Goal: Information Seeking & Learning: Learn about a topic

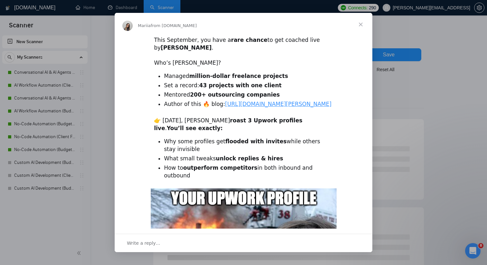
click at [360, 23] on span "Close" at bounding box center [360, 24] width 23 height 23
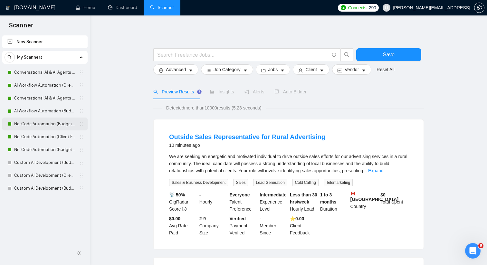
click at [36, 124] on link "No-Code Automation (Budget Filters)" at bounding box center [44, 124] width 61 height 13
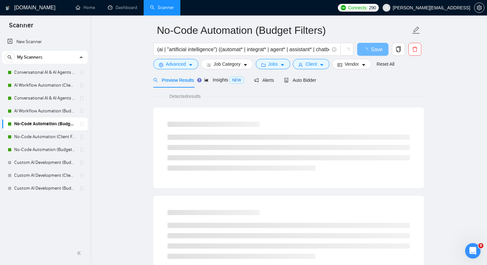
scroll to position [23, 0]
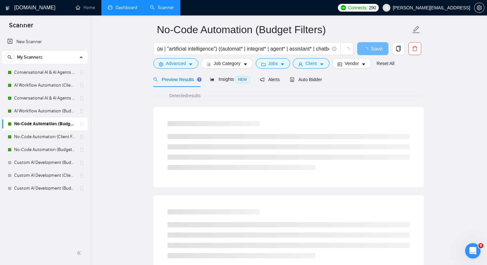
click at [128, 8] on link "Dashboard" at bounding box center [122, 7] width 29 height 5
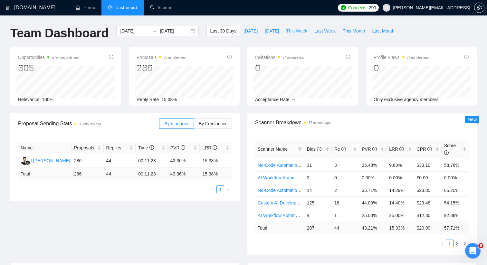
click at [302, 31] on span "This Week" at bounding box center [296, 30] width 21 height 7
type input "[DATE]"
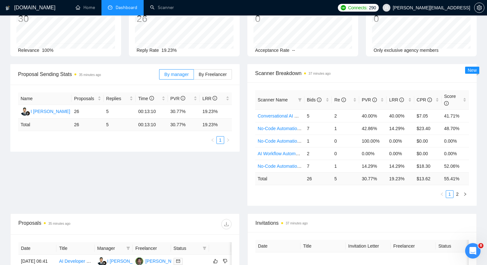
scroll to position [50, 0]
click at [301, 98] on icon "filter" at bounding box center [300, 100] width 4 height 4
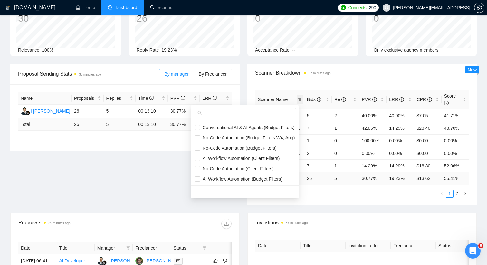
click at [301, 98] on icon "filter" at bounding box center [300, 100] width 4 height 4
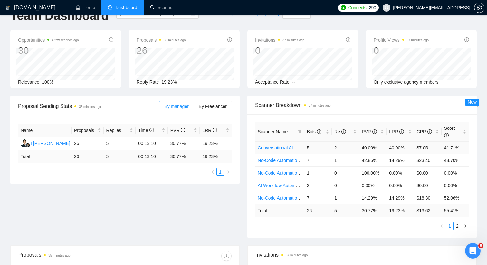
scroll to position [0, 0]
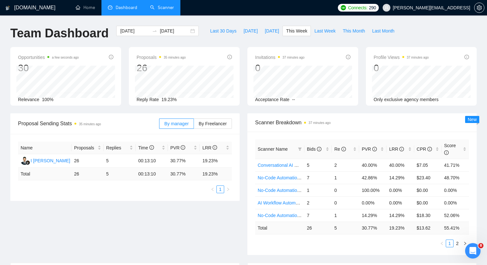
click at [164, 6] on link "Scanner" at bounding box center [162, 7] width 24 height 5
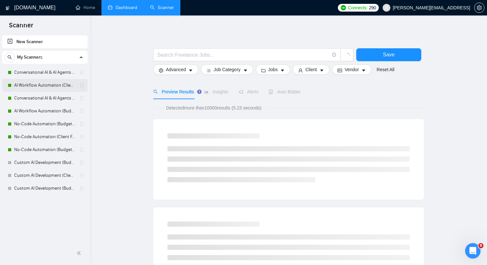
click at [45, 83] on link "AI Workflow Automation (Client Filters)" at bounding box center [44, 85] width 61 height 13
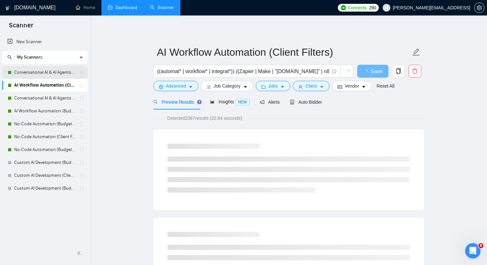
click at [67, 73] on link "Conversational AI & AI Agents (Client Filters)" at bounding box center [44, 72] width 61 height 13
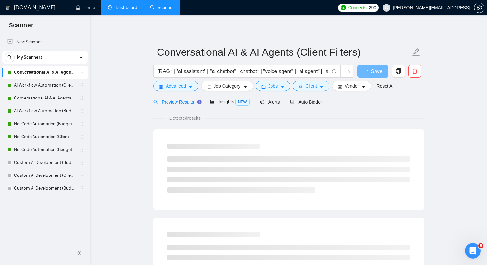
click at [132, 6] on link "Dashboard" at bounding box center [122, 7] width 29 height 5
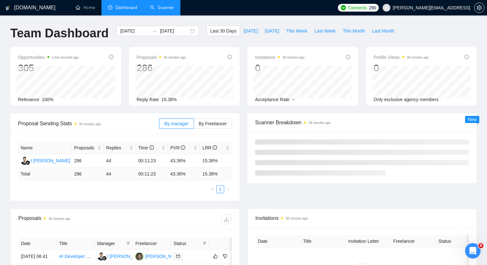
click at [246, 109] on div "Opportunities a few seconds ago 305 Relevance 100% Proposals 36 minutes ago 286…" at bounding box center [243, 80] width 475 height 66
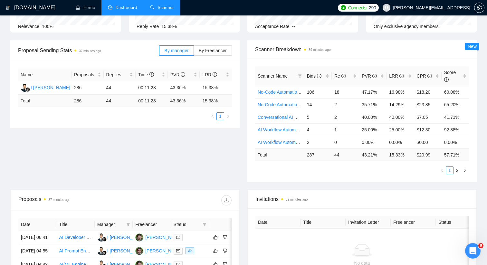
scroll to position [79, 0]
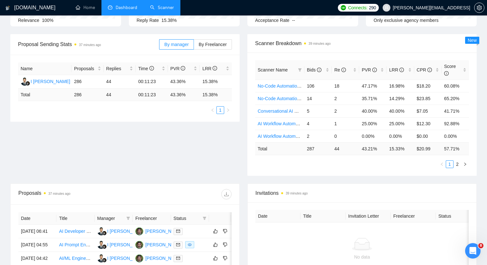
click at [425, 148] on td "$ 20.99" at bounding box center [428, 148] width 27 height 13
click at [410, 121] on td "25.00%" at bounding box center [400, 123] width 27 height 13
click at [451, 124] on td "92.88%" at bounding box center [455, 123] width 27 height 13
